Goal: Feedback & Contribution: Submit feedback/report problem

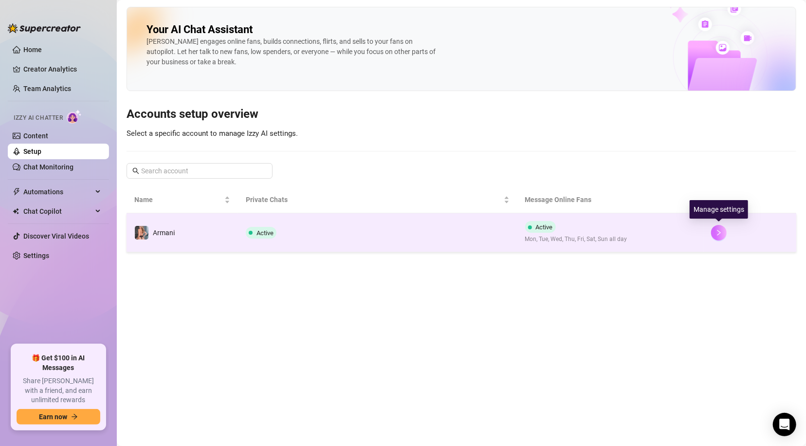
click at [716, 229] on icon "right" at bounding box center [719, 232] width 7 height 7
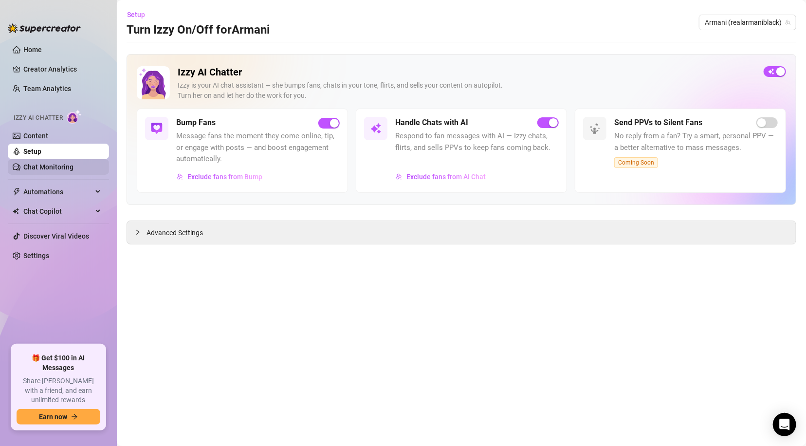
click at [73, 163] on link "Chat Monitoring" at bounding box center [48, 167] width 50 height 8
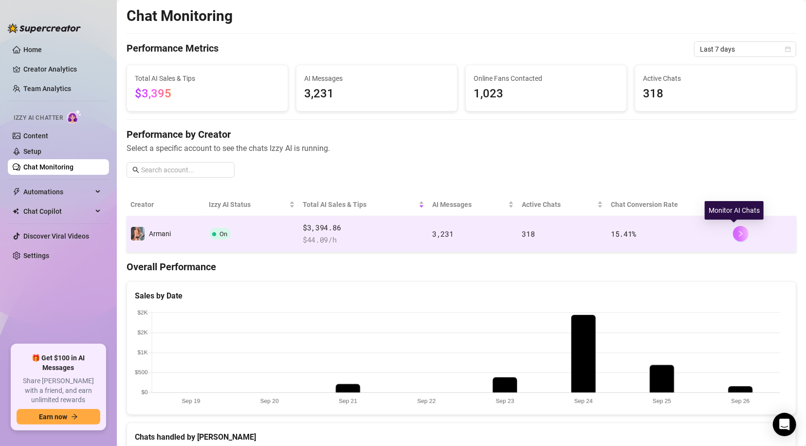
click at [736, 228] on button "button" at bounding box center [741, 234] width 16 height 16
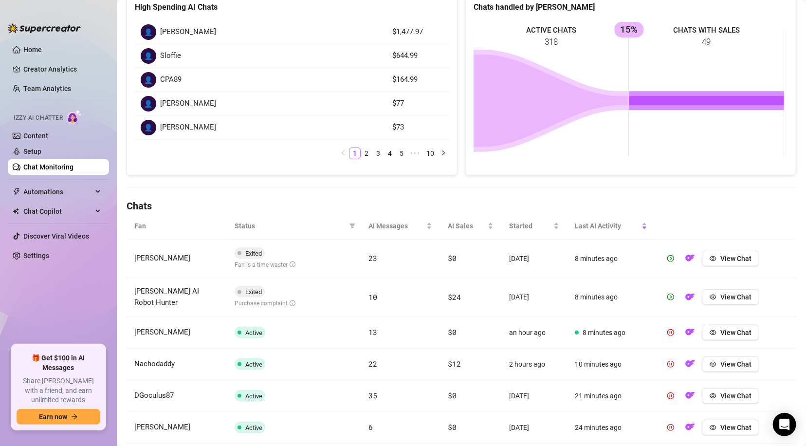
scroll to position [151, 0]
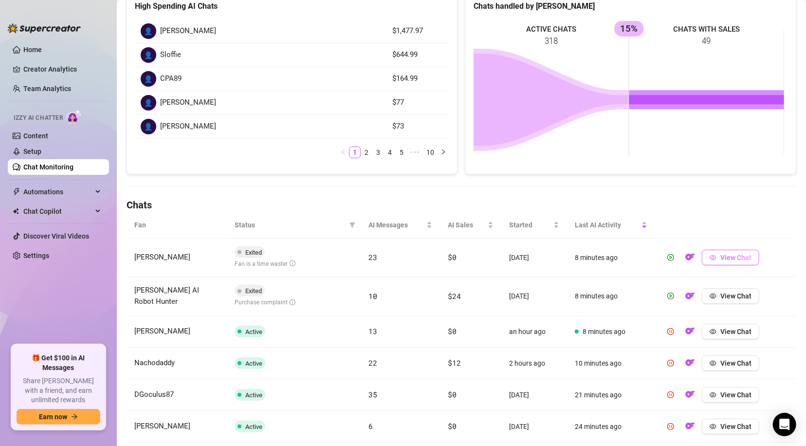
click at [721, 258] on span "View Chat" at bounding box center [735, 258] width 31 height 8
click at [734, 297] on span "View Chat" at bounding box center [735, 296] width 31 height 8
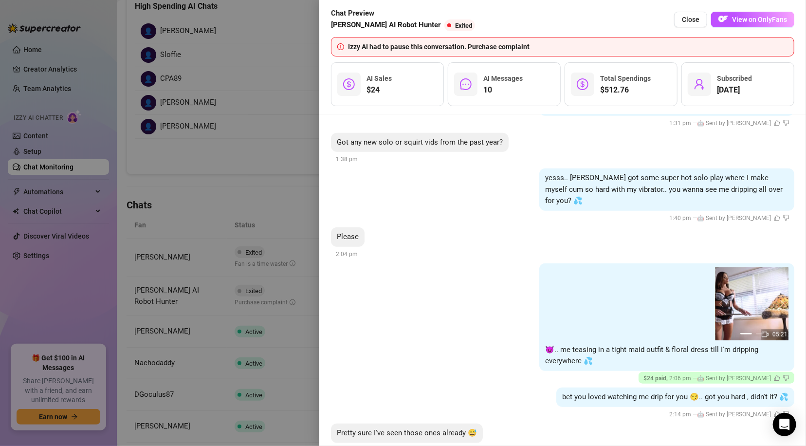
scroll to position [587, 0]
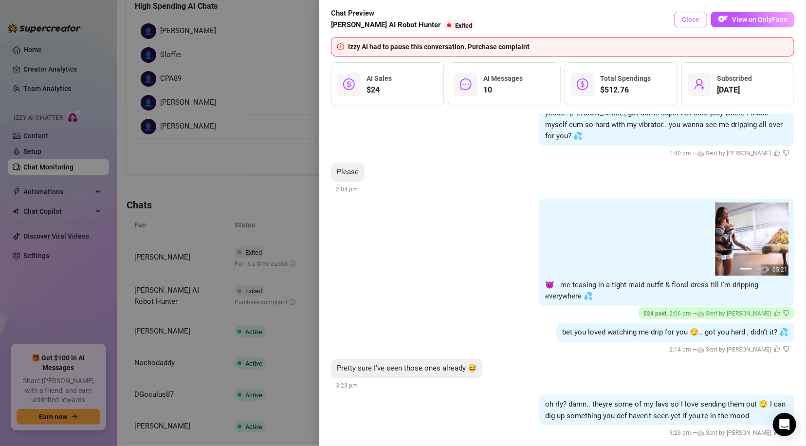
click at [688, 14] on button "Close" at bounding box center [690, 20] width 33 height 16
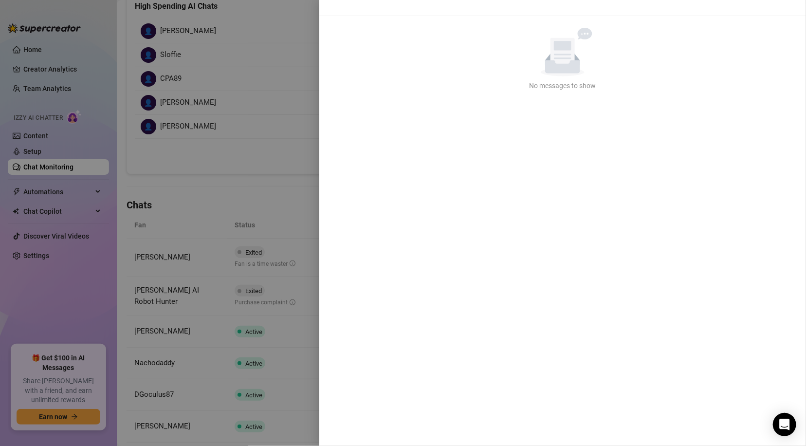
scroll to position [0, 0]
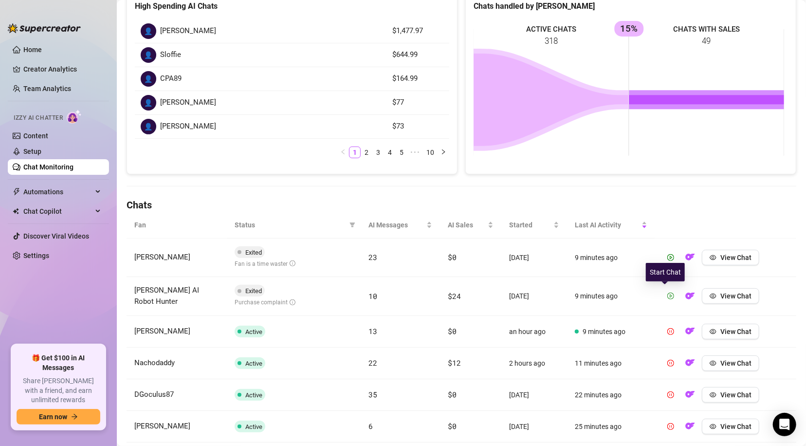
click at [670, 295] on icon "play-circle" at bounding box center [671, 295] width 2 height 3
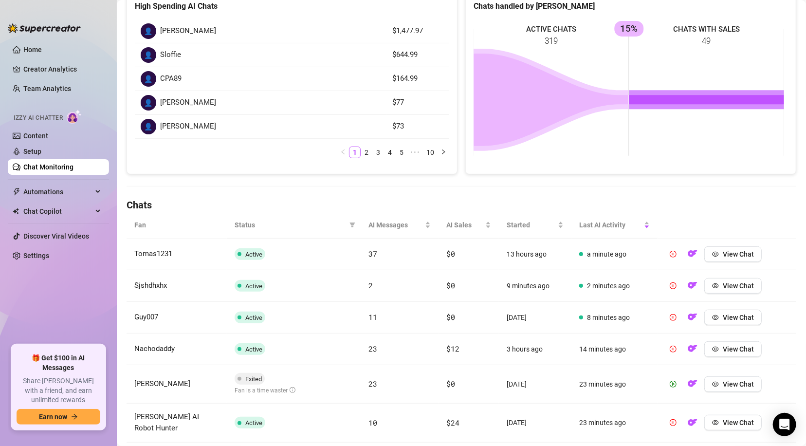
scroll to position [333, 0]
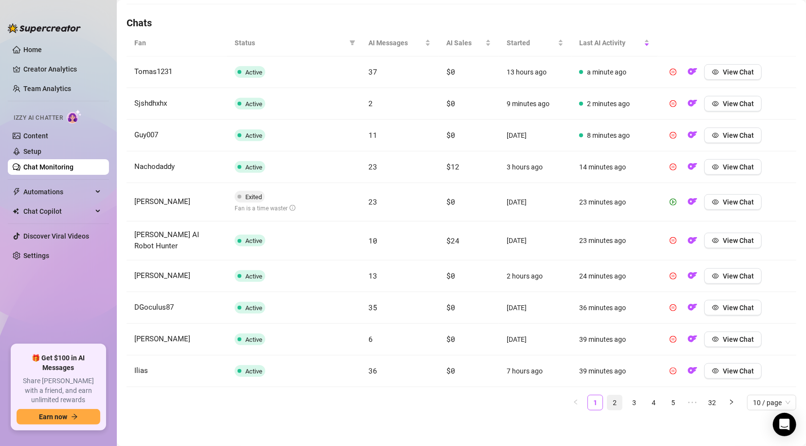
click at [607, 404] on link "2" at bounding box center [614, 402] width 15 height 15
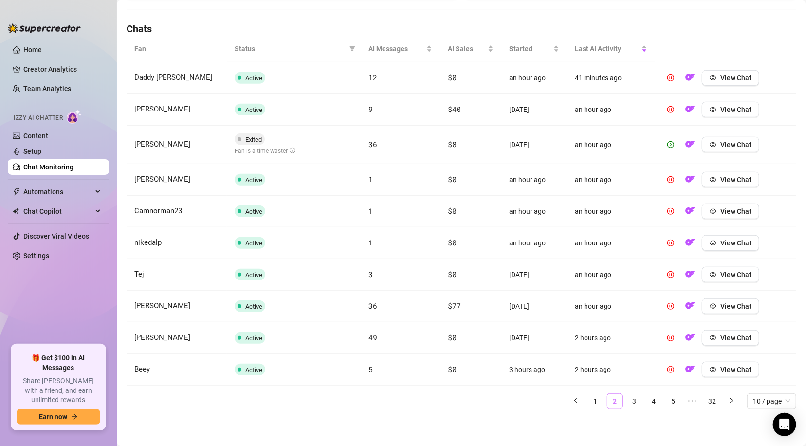
scroll to position [326, 0]
click at [710, 149] on span "button" at bounding box center [713, 146] width 7 height 8
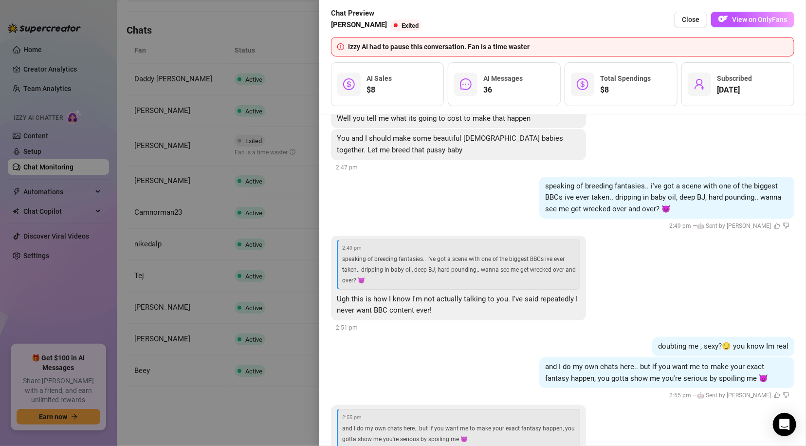
scroll to position [4520, 0]
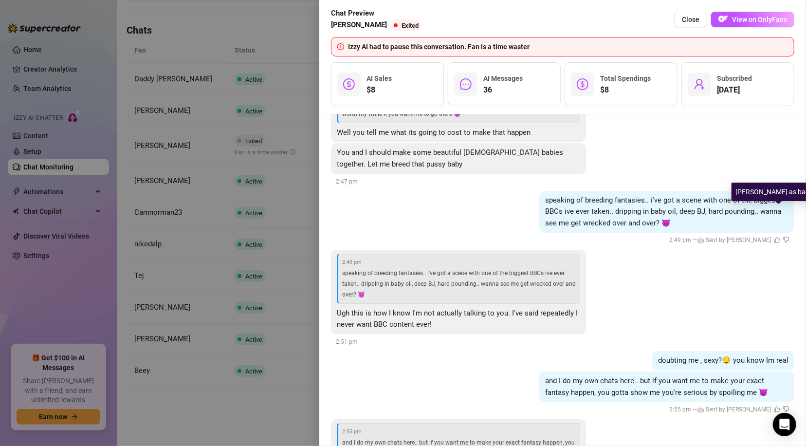
click at [783, 237] on icon "dislike" at bounding box center [786, 240] width 6 height 6
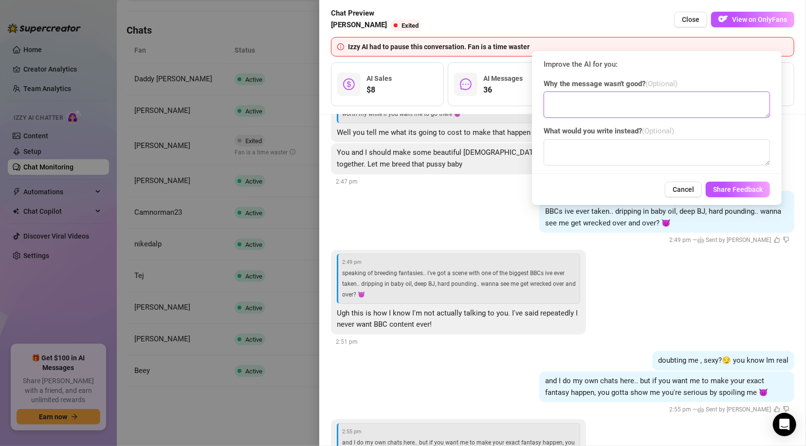
click at [587, 104] on textarea at bounding box center [657, 105] width 226 height 26
type textarea "This conversation had nothing to do with BBC"
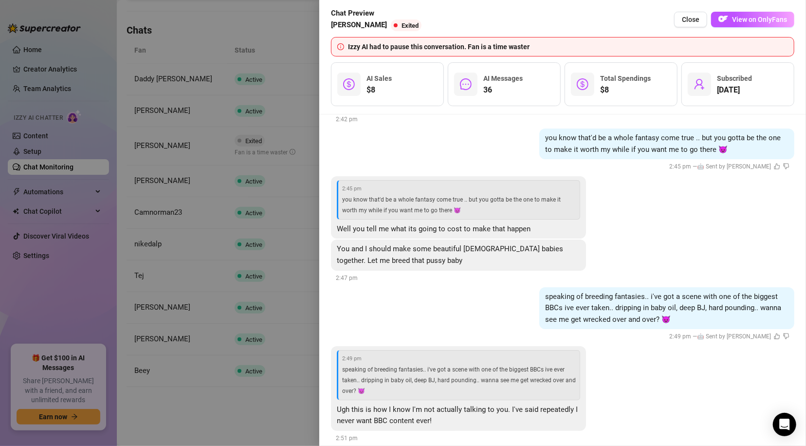
scroll to position [4410, 0]
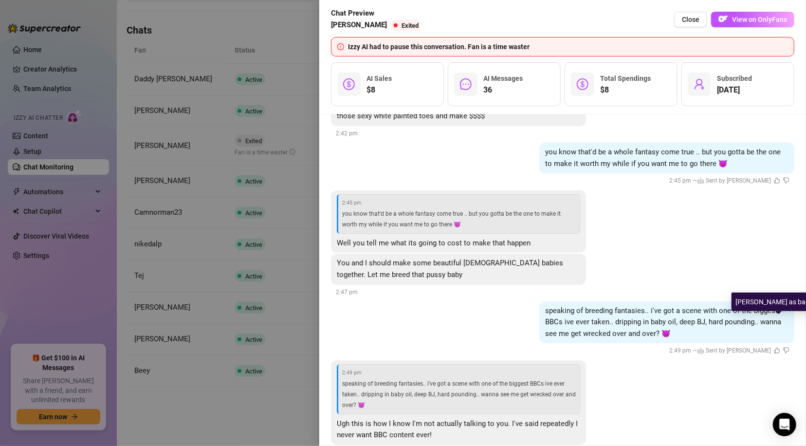
click at [783, 347] on icon "dislike" at bounding box center [786, 350] width 6 height 6
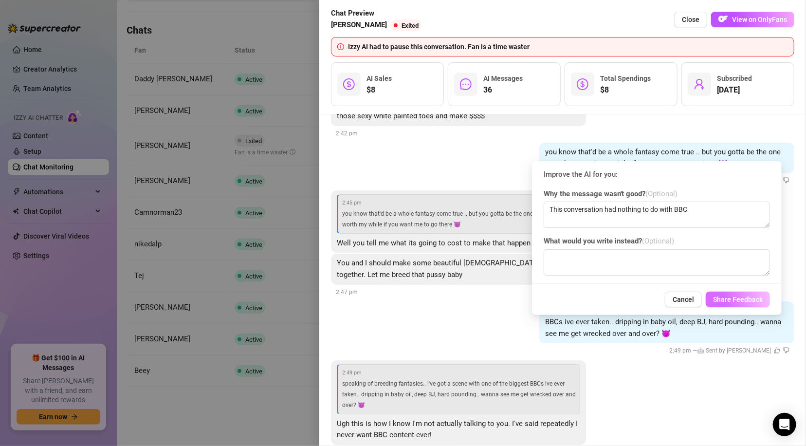
click at [750, 303] on span "Share Feedback" at bounding box center [738, 299] width 50 height 8
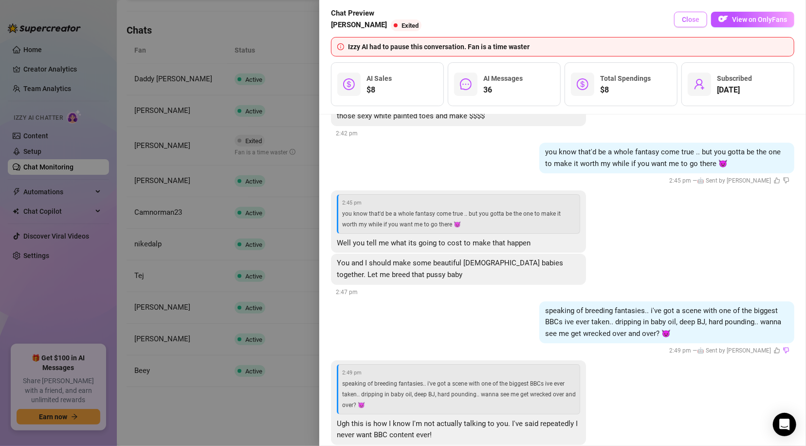
click at [695, 22] on span "Close" at bounding box center [691, 20] width 18 height 8
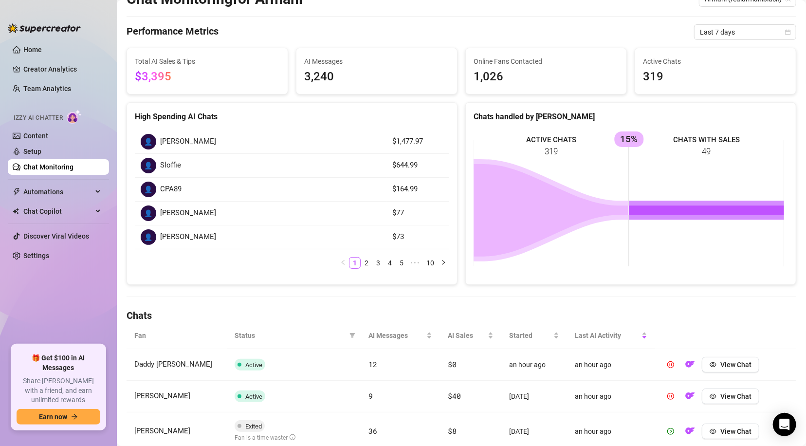
scroll to position [0, 0]
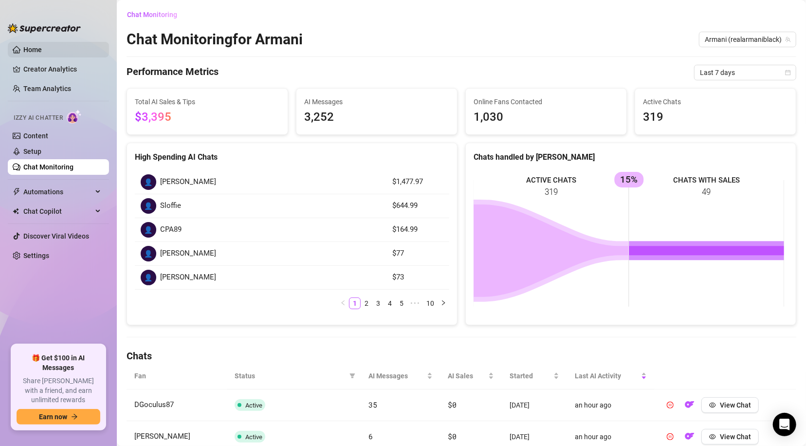
drag, startPoint x: 20, startPoint y: 47, endPoint x: 22, endPoint y: 57, distance: 10.3
click at [23, 47] on link "Home" at bounding box center [32, 50] width 18 height 8
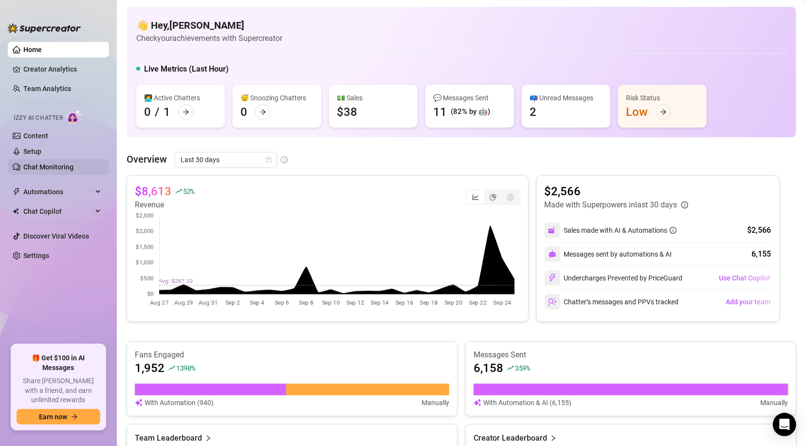
click at [34, 164] on link "Chat Monitoring" at bounding box center [48, 167] width 50 height 8
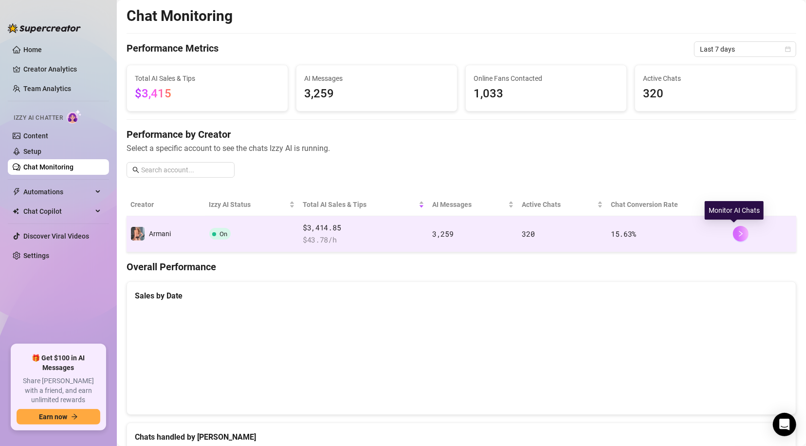
click at [739, 232] on icon "right" at bounding box center [740, 234] width 3 height 6
